Goal: Transaction & Acquisition: Purchase product/service

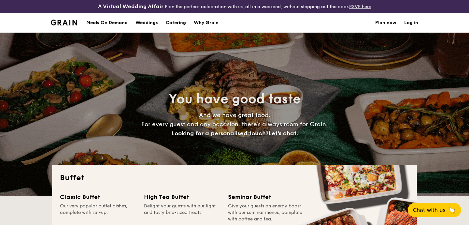
select select
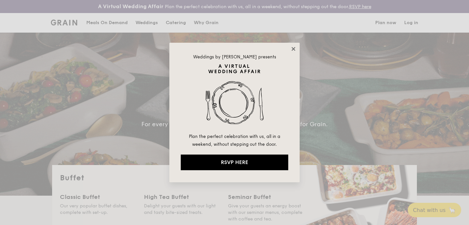
click at [292, 49] on icon at bounding box center [293, 49] width 4 height 4
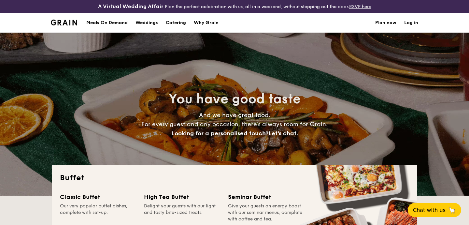
click at [178, 24] on h1 "Catering" at bounding box center [176, 23] width 20 height 20
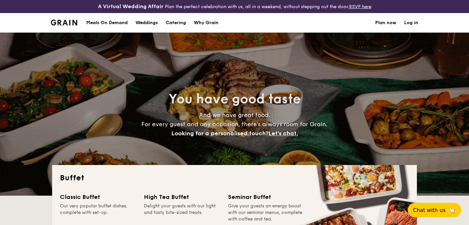
click at [175, 22] on h1 "Catering" at bounding box center [176, 23] width 20 height 20
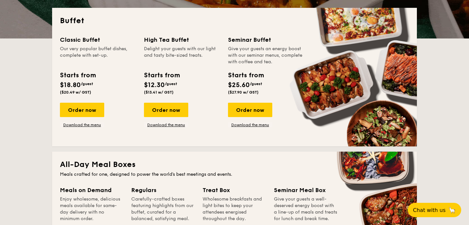
scroll to position [167, 0]
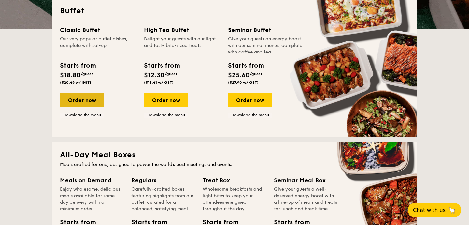
click at [89, 105] on div "Order now" at bounding box center [82, 100] width 44 height 14
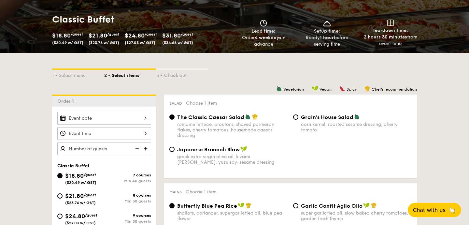
scroll to position [105, 0]
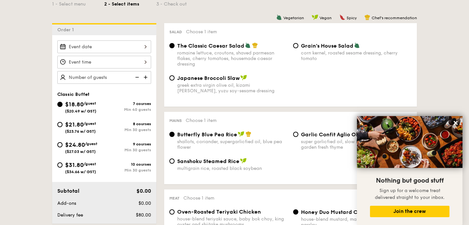
scroll to position [172, 0]
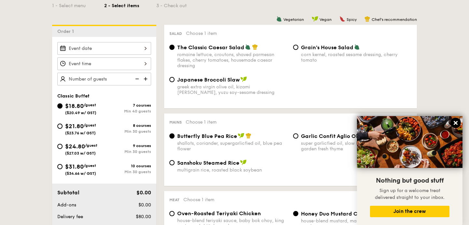
click at [455, 122] on icon at bounding box center [456, 123] width 4 height 4
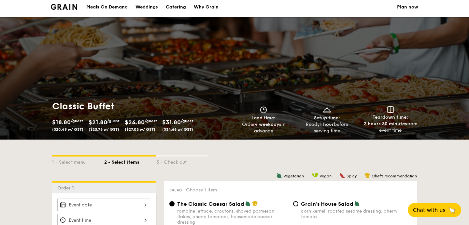
scroll to position [0, 0]
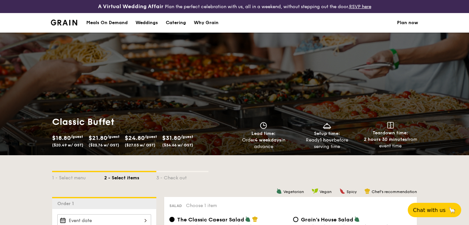
click at [409, 21] on link "Plan now" at bounding box center [407, 23] width 21 height 20
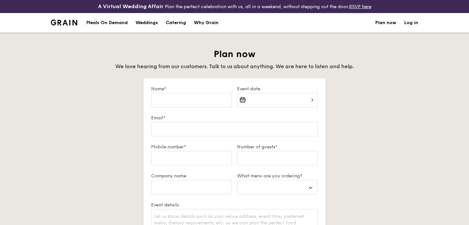
select select
